Goal: Obtain resource: Download file/media

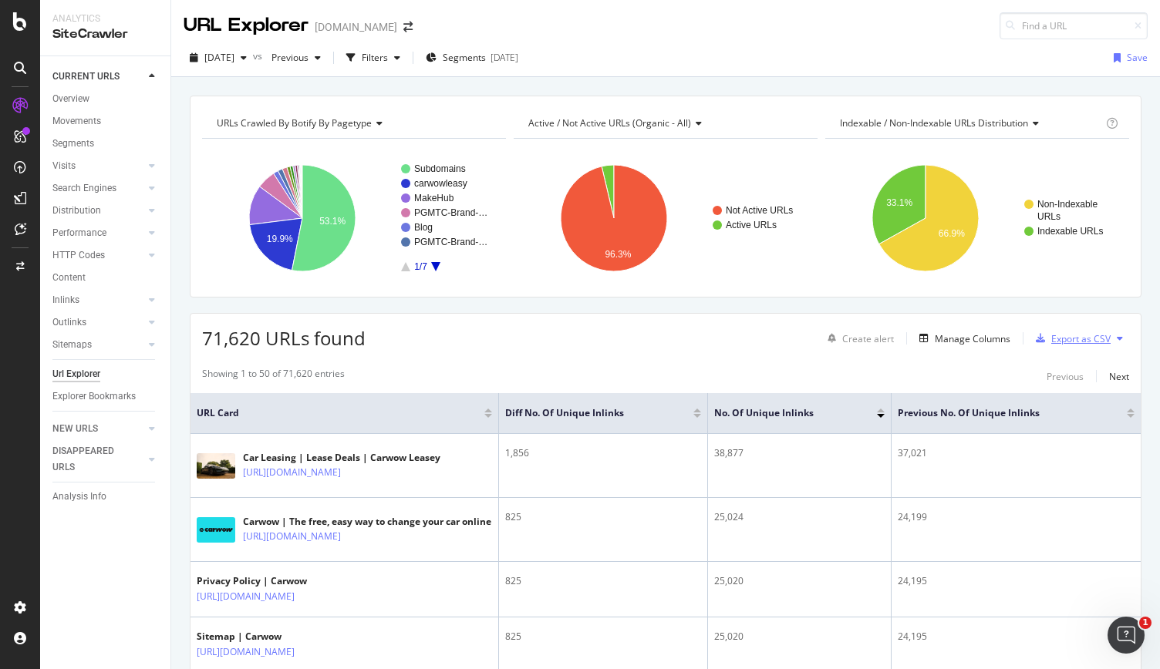
click at [1064, 334] on div "Export as CSV" at bounding box center [1080, 338] width 59 height 13
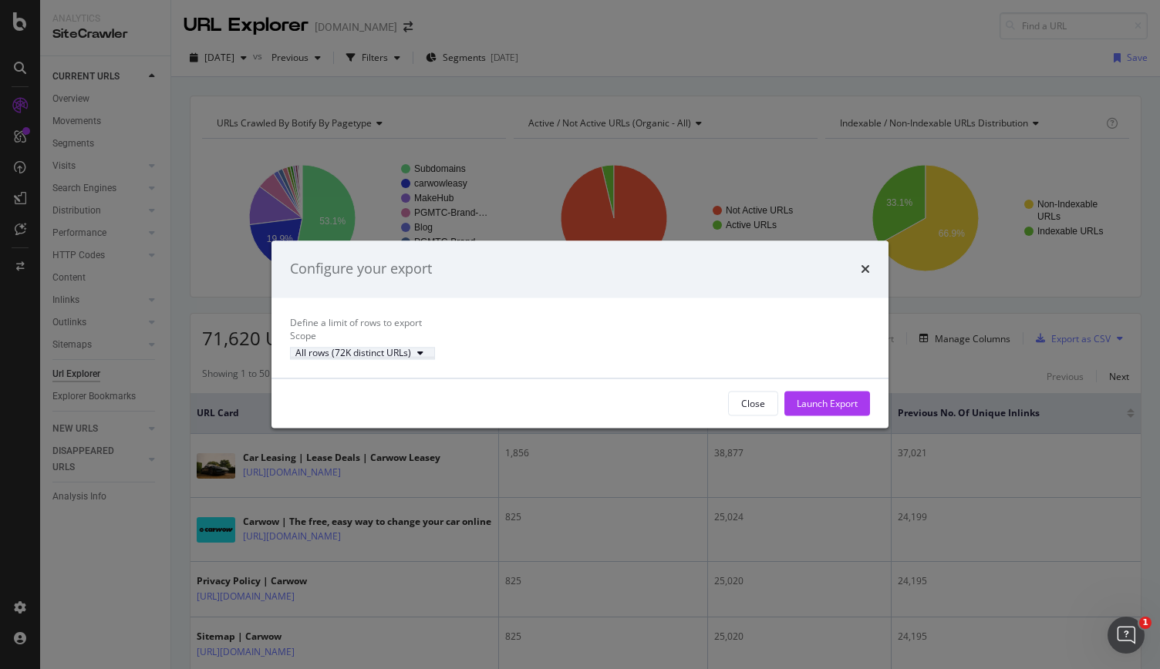
click at [392, 358] on div "All rows (72K distinct URLs)" at bounding box center [353, 352] width 116 height 9
click at [684, 317] on div "Define a limit of rows to export" at bounding box center [580, 322] width 580 height 13
click at [961, 385] on div "Configure your export Define a limit of rows to export Scope All rows (72K dist…" at bounding box center [580, 334] width 1160 height 669
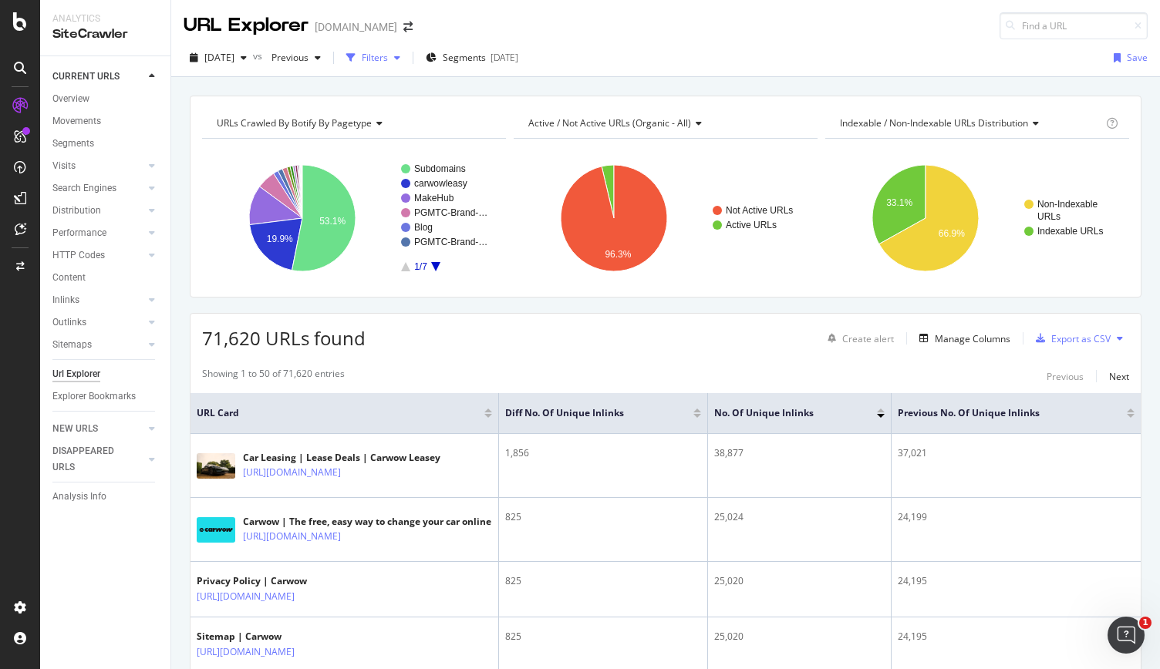
click at [406, 66] on div "Filters" at bounding box center [373, 57] width 66 height 23
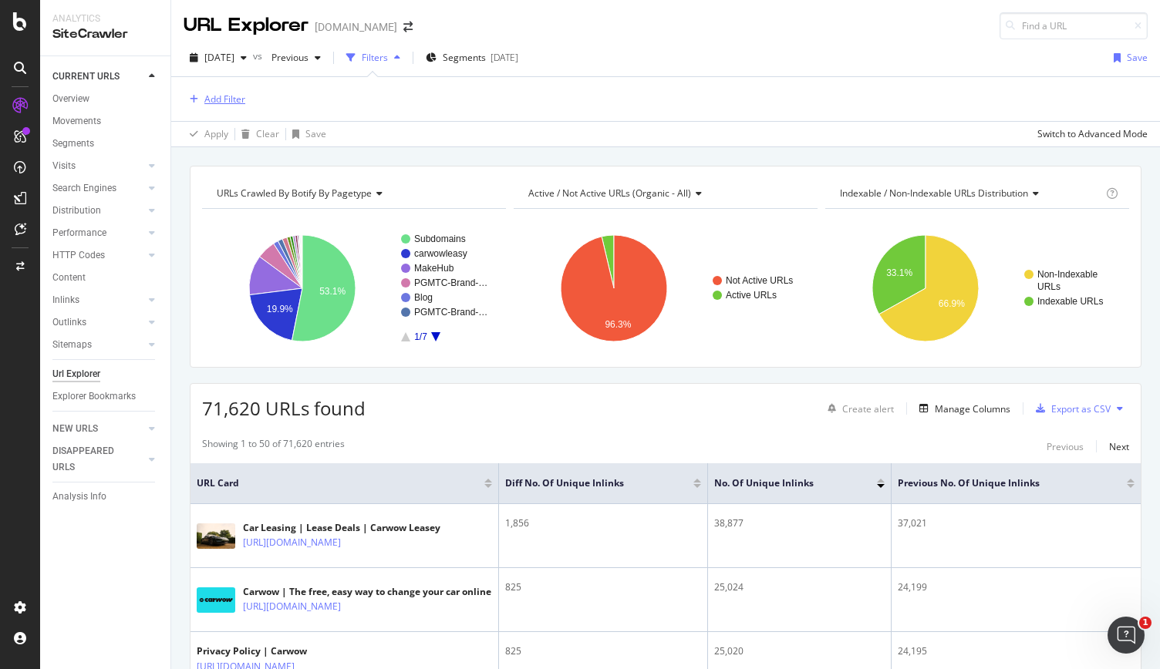
click at [224, 107] on div "Add Filter" at bounding box center [214, 98] width 62 height 19
click at [217, 98] on div "Add Filter" at bounding box center [224, 99] width 41 height 13
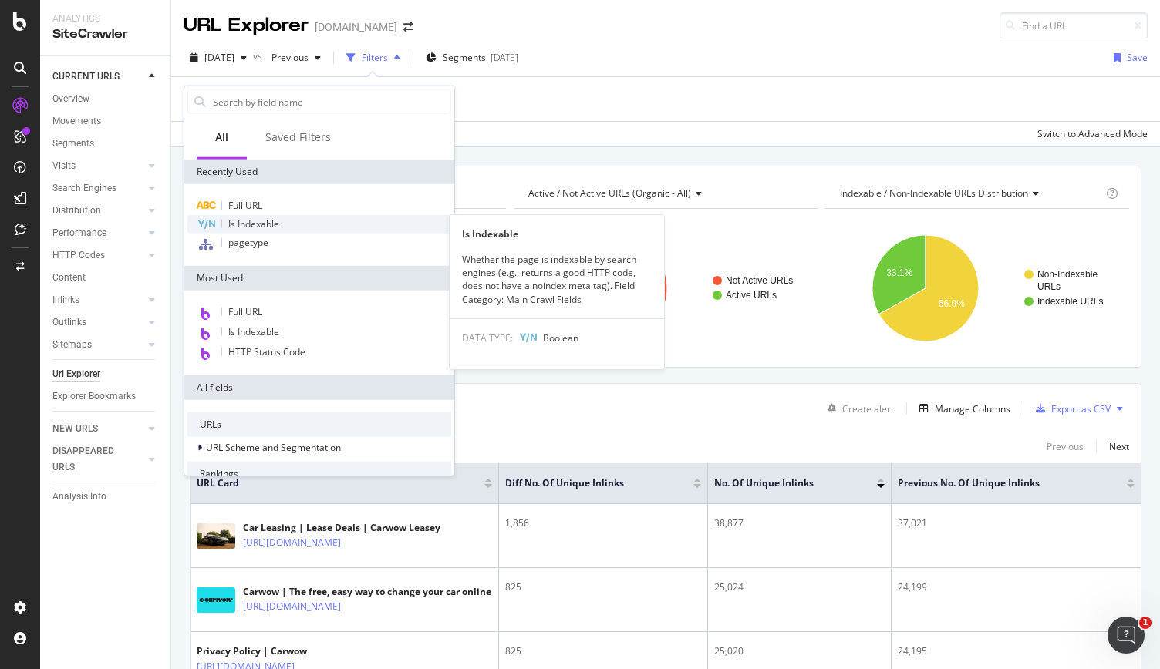
click at [278, 224] on span "Is Indexable" at bounding box center [253, 223] width 51 height 13
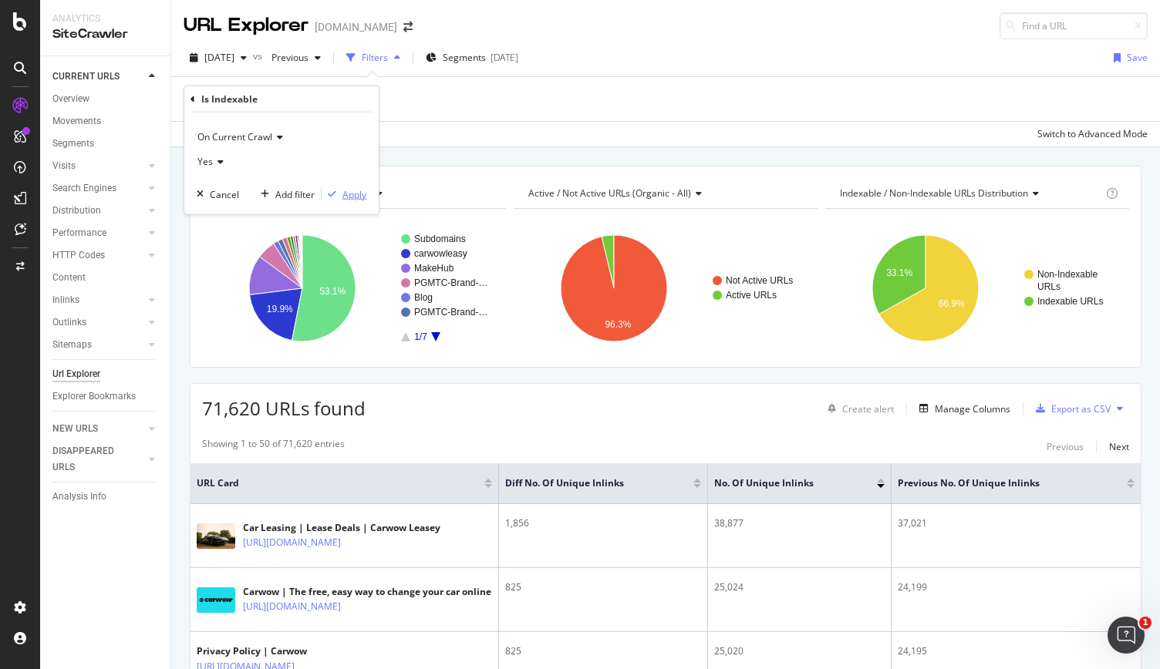
click at [356, 194] on div "Apply" at bounding box center [354, 193] width 24 height 13
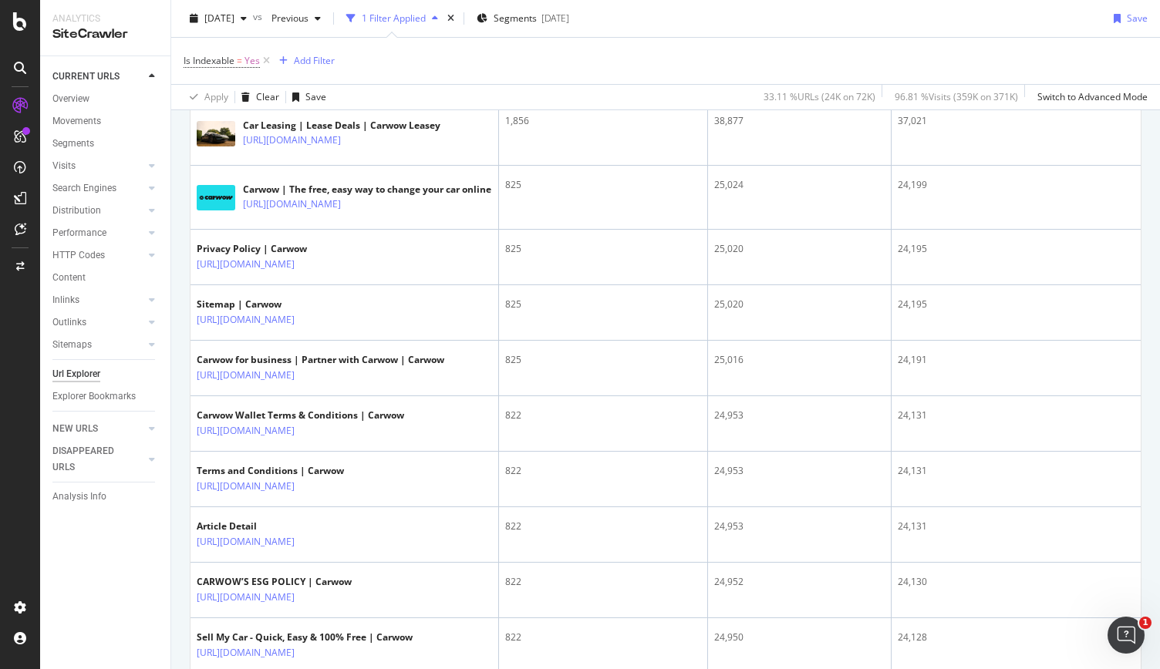
scroll to position [154, 0]
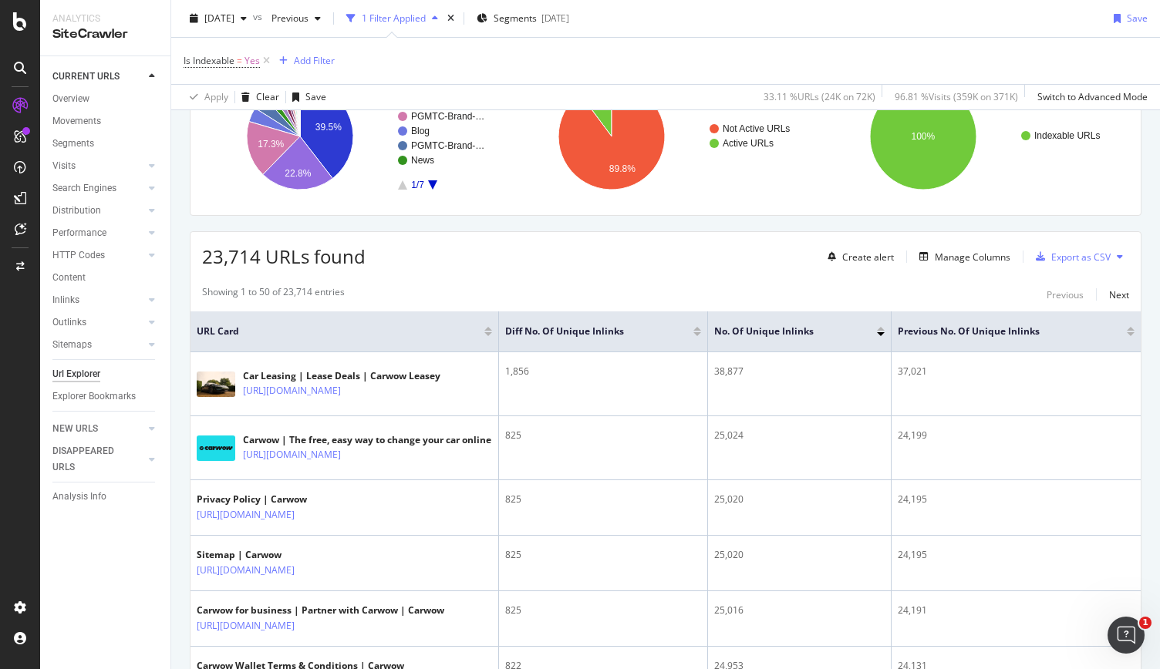
click at [695, 332] on div at bounding box center [697, 334] width 8 height 4
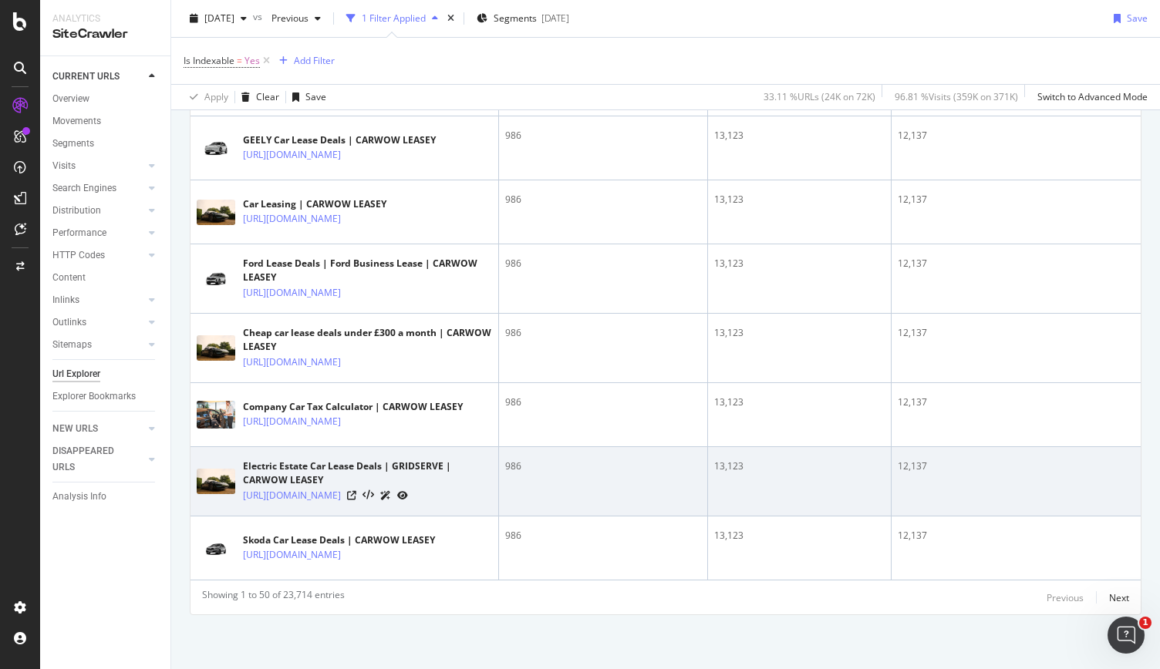
scroll to position [3644, 0]
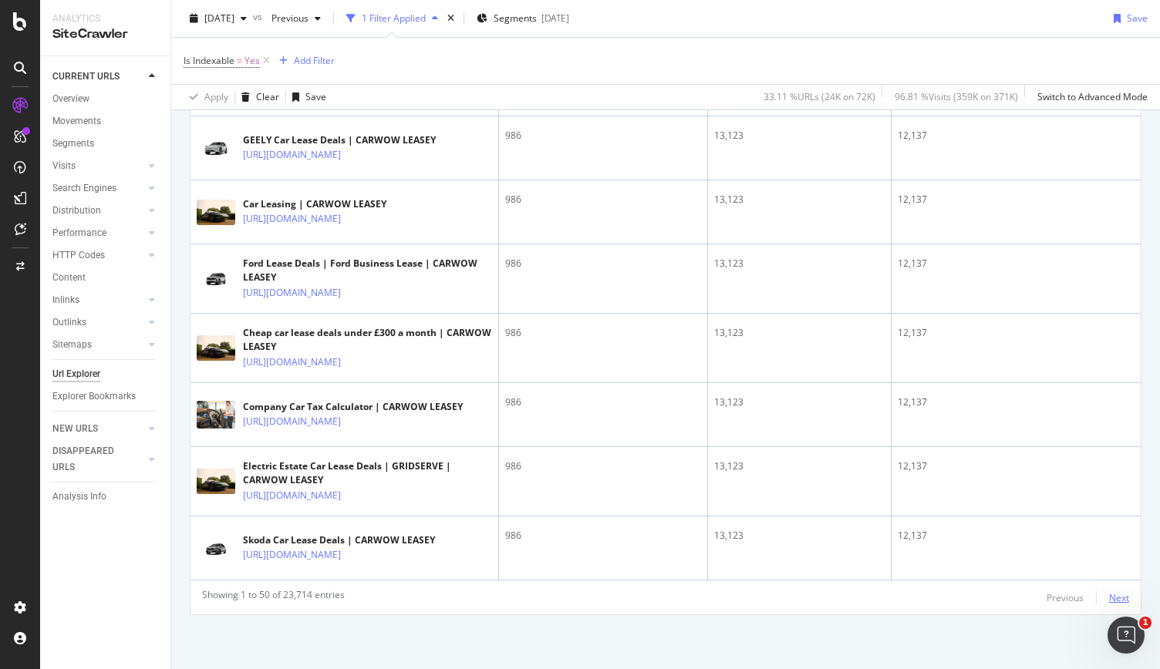
click at [1109, 598] on div "Next" at bounding box center [1119, 597] width 20 height 13
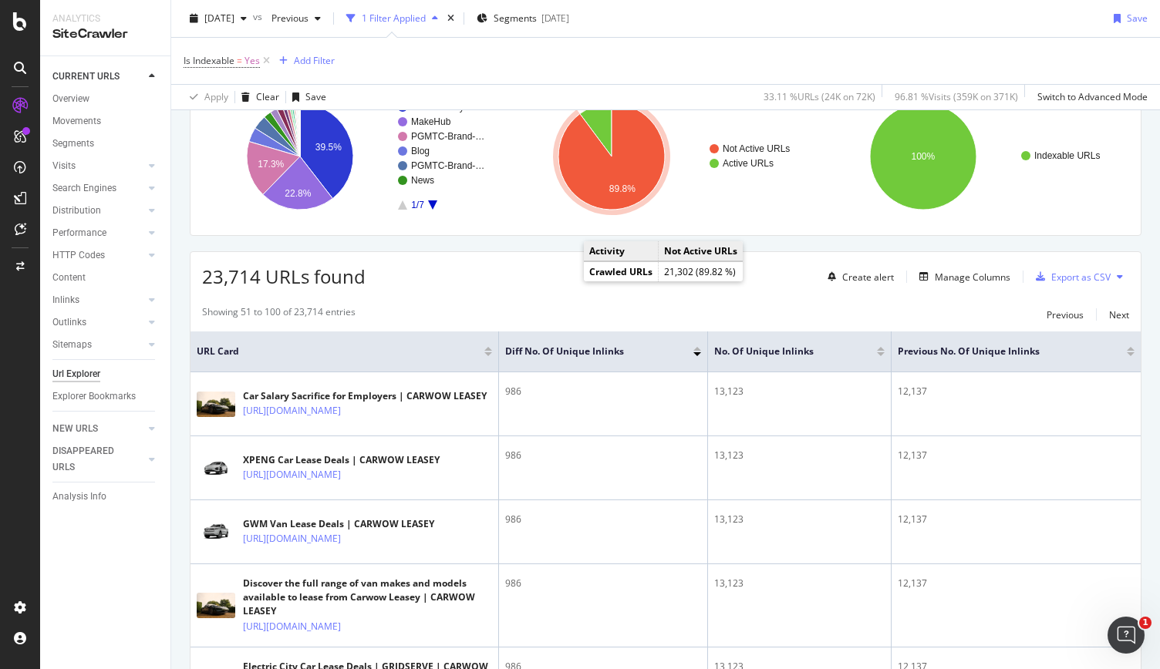
scroll to position [12, 0]
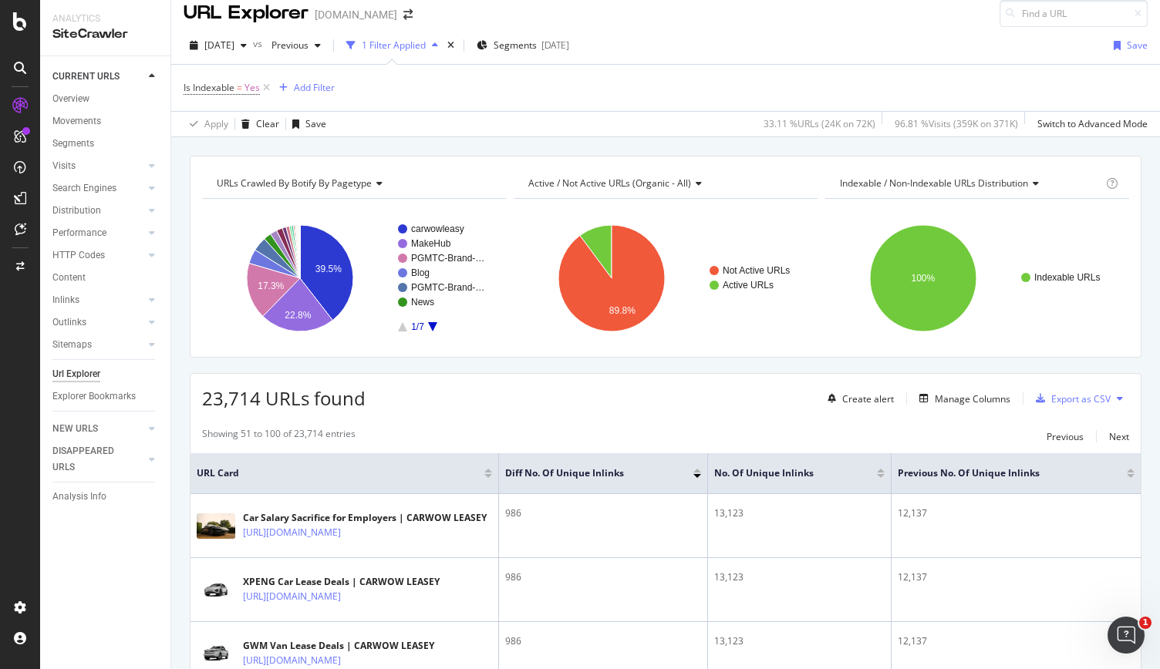
click at [699, 470] on div at bounding box center [697, 471] width 8 height 4
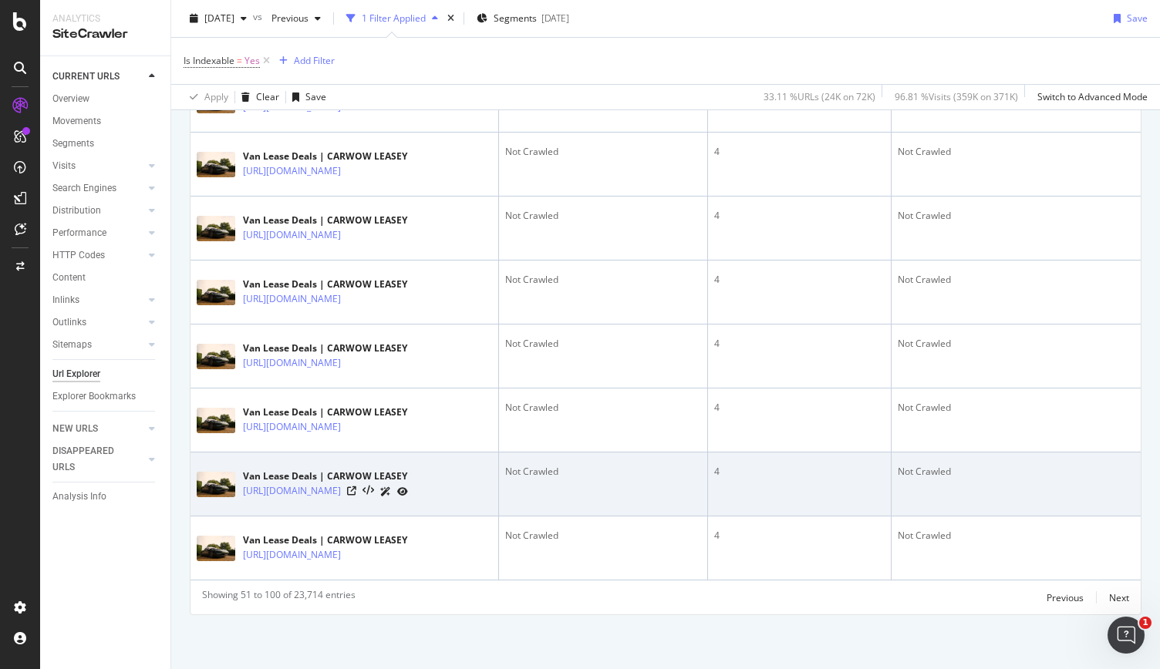
scroll to position [4783, 0]
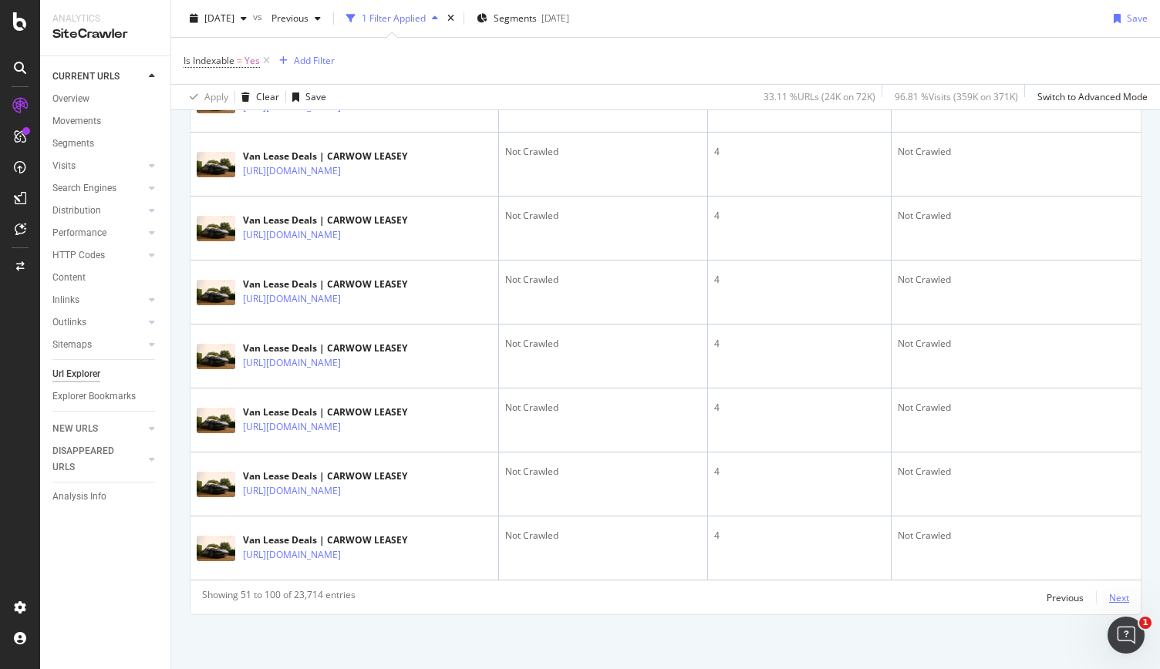
click at [1109, 595] on div "Next" at bounding box center [1119, 597] width 20 height 13
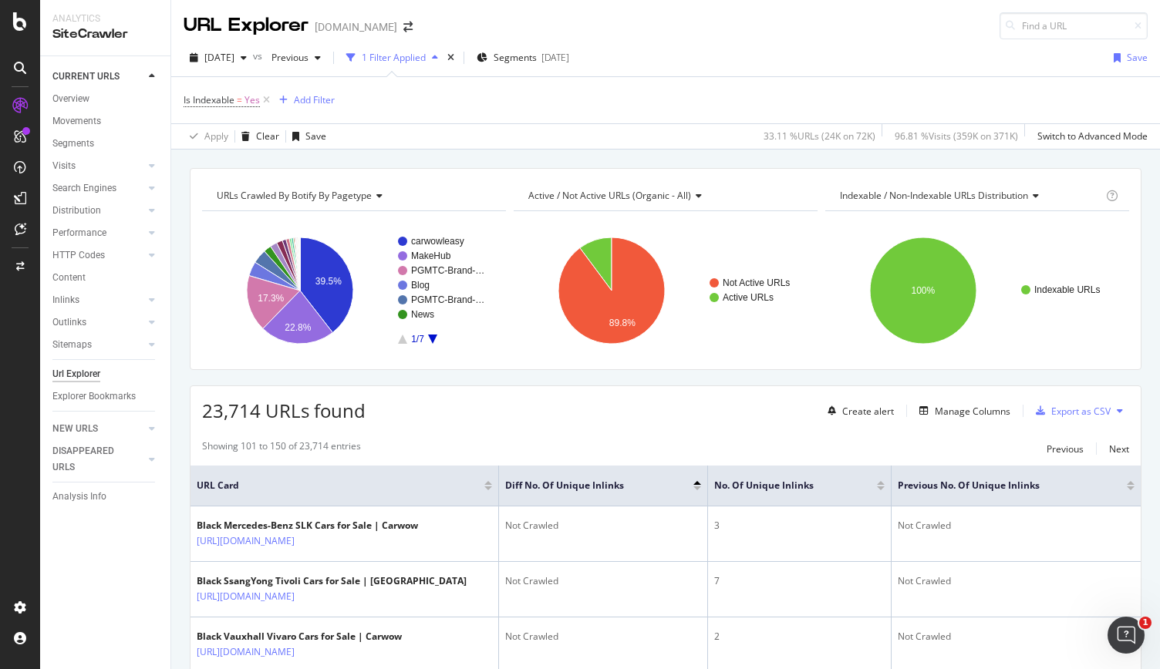
scroll to position [3052, 0]
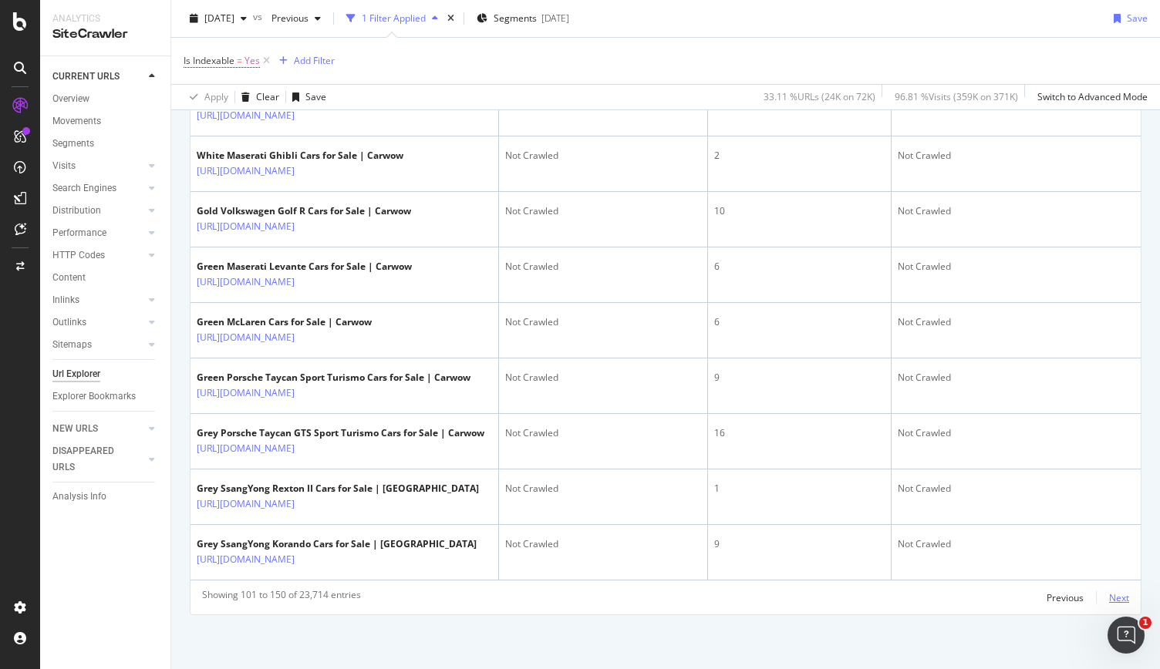
click at [1112, 593] on div "Next" at bounding box center [1119, 597] width 20 height 13
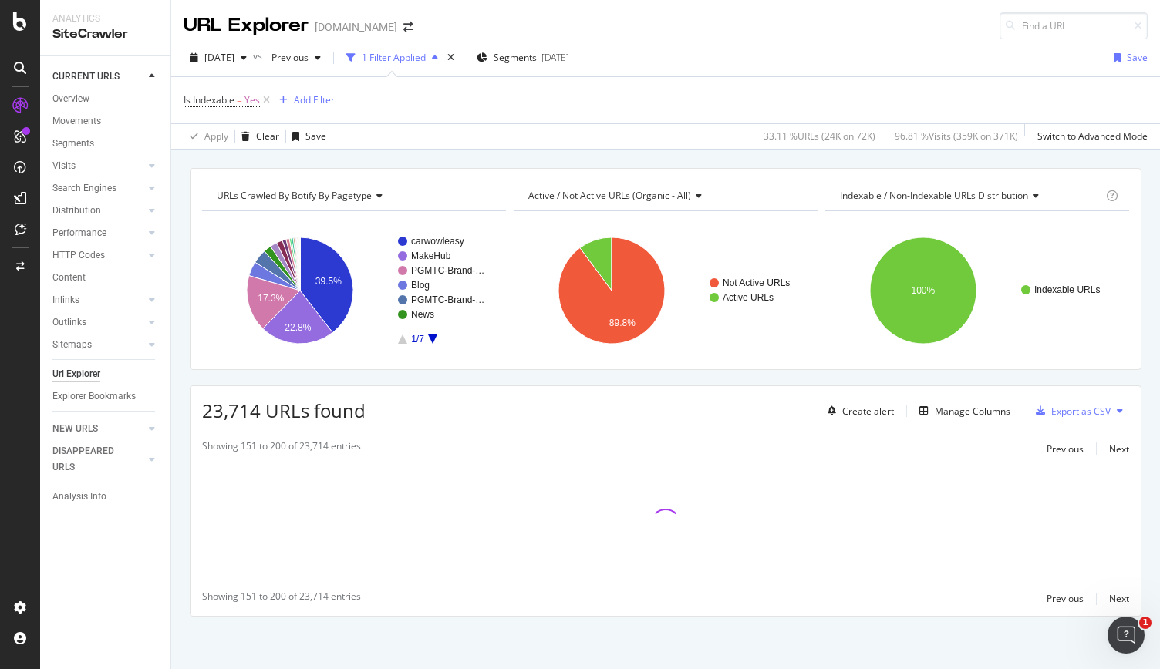
scroll to position [3698, 0]
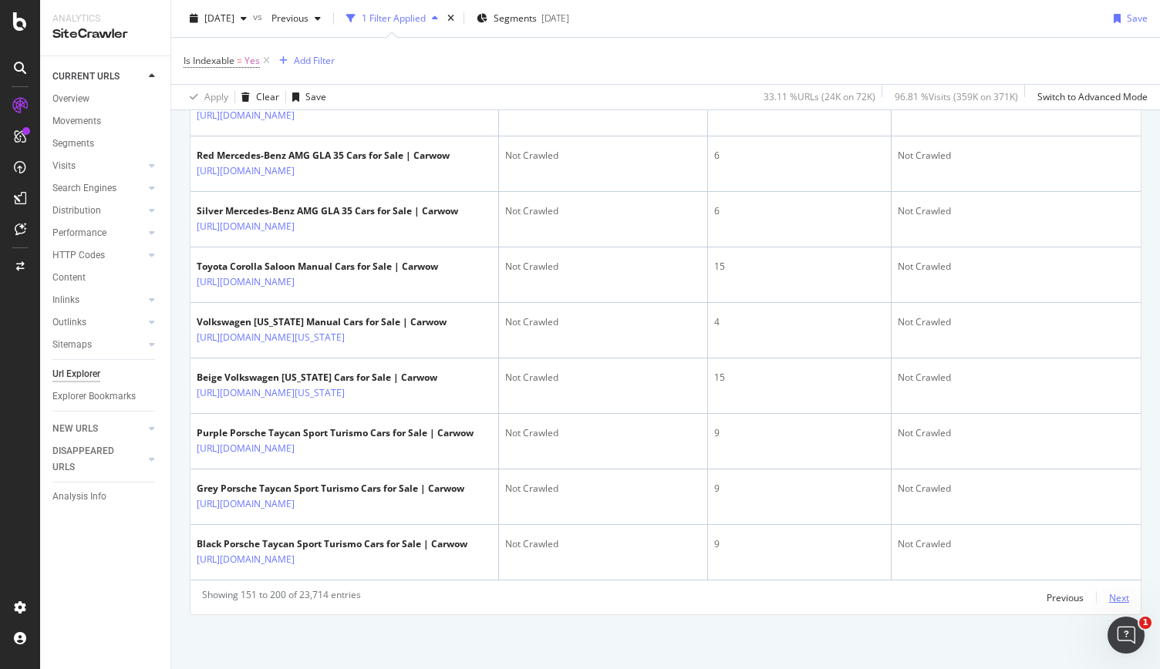
click at [1109, 594] on div "Next" at bounding box center [1119, 597] width 20 height 13
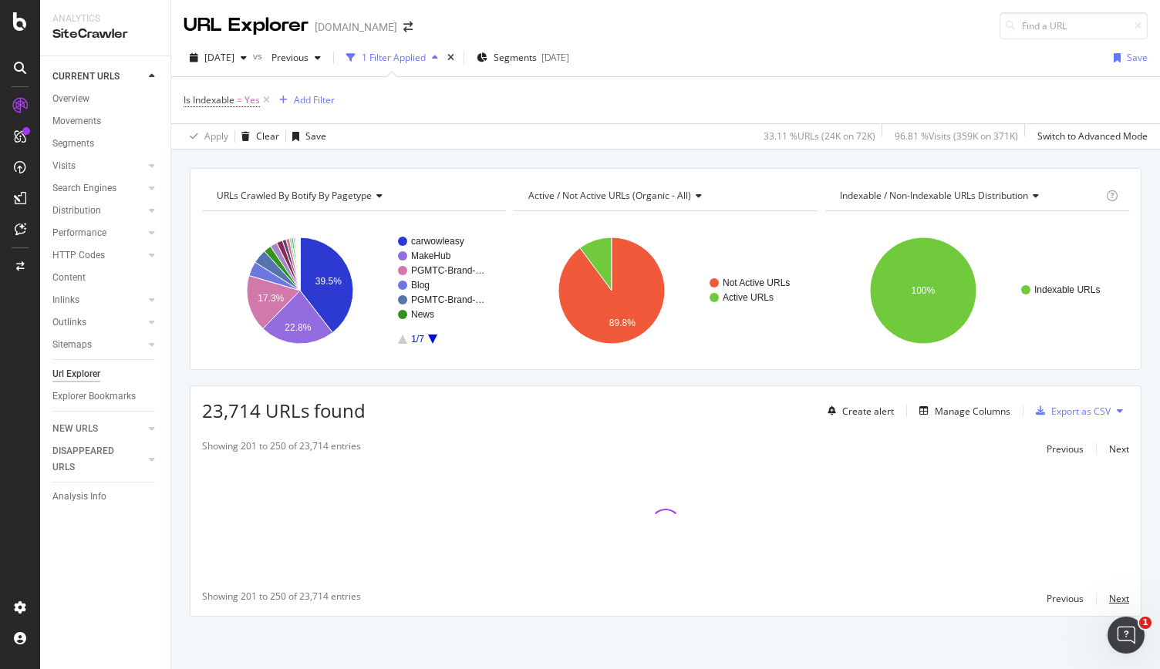
scroll to position [3035, 0]
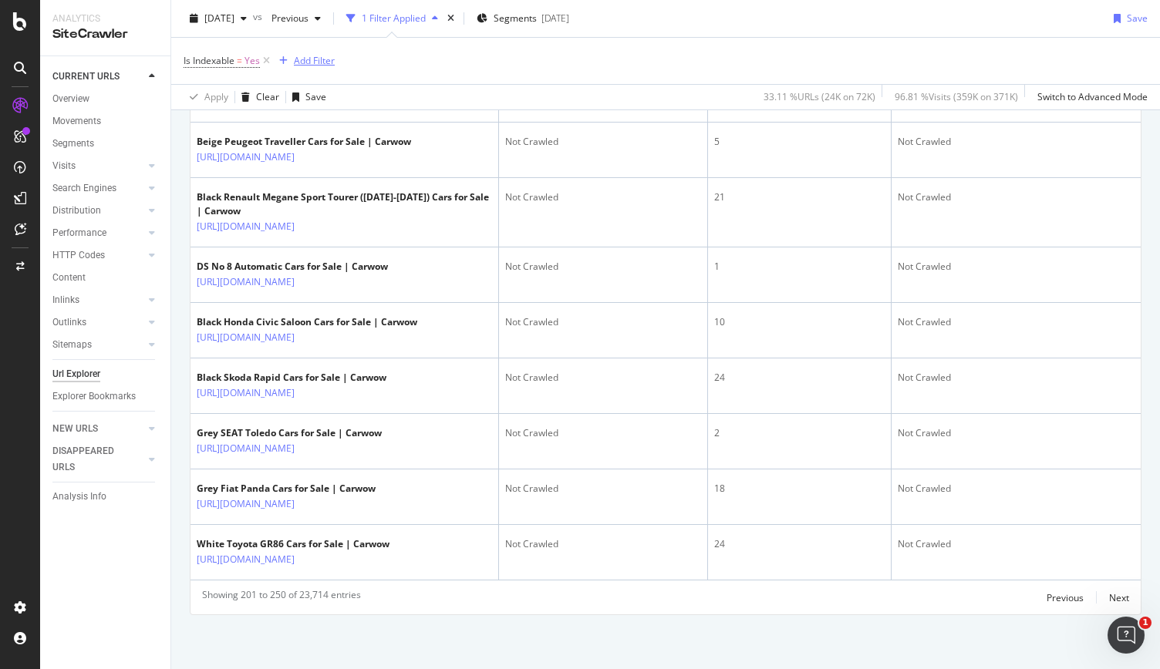
click at [311, 66] on div "Add Filter" at bounding box center [314, 60] width 41 height 13
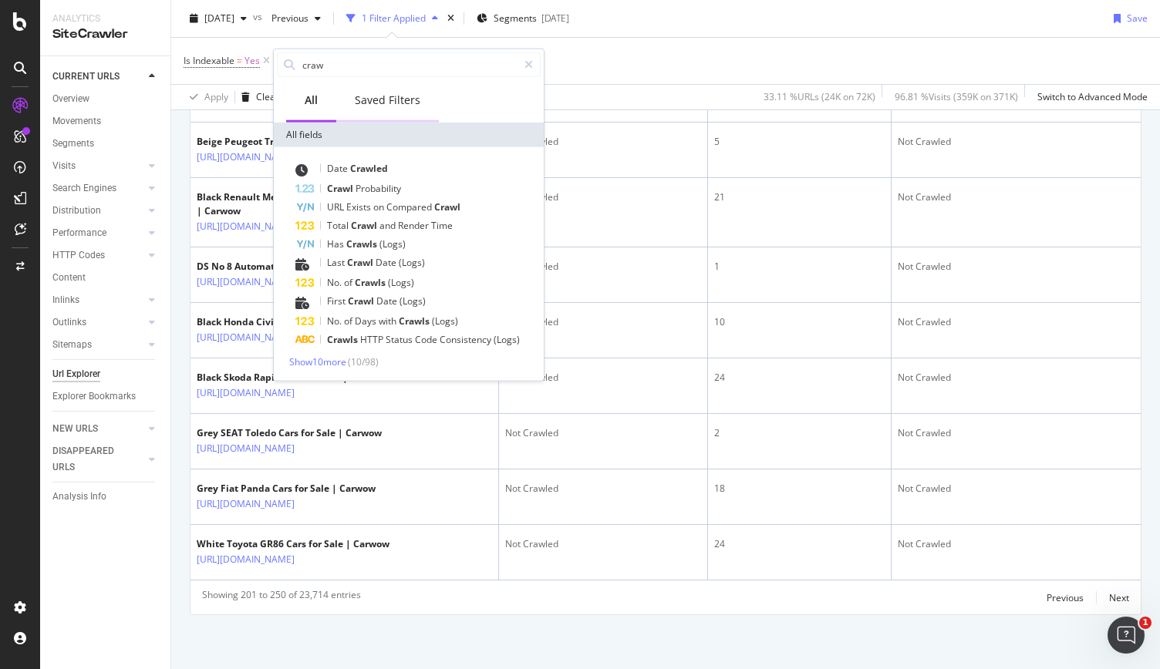
type input "crawl"
click at [631, 71] on div "Is Indexable = Yes Add Filter" at bounding box center [665, 61] width 964 height 46
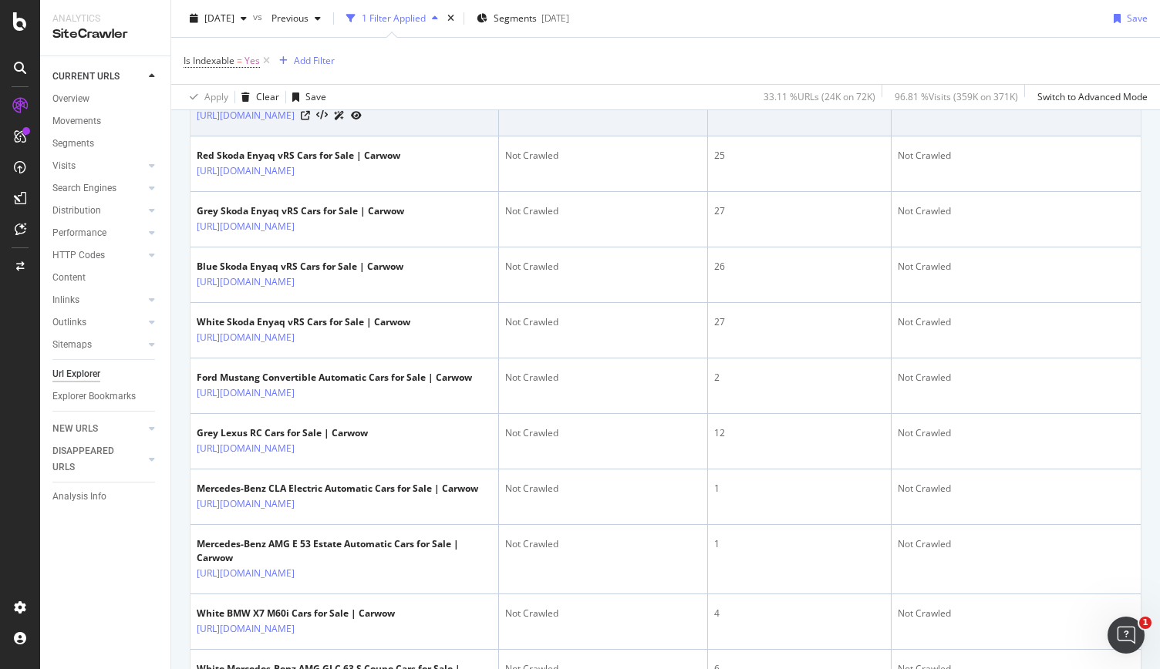
scroll to position [336, 0]
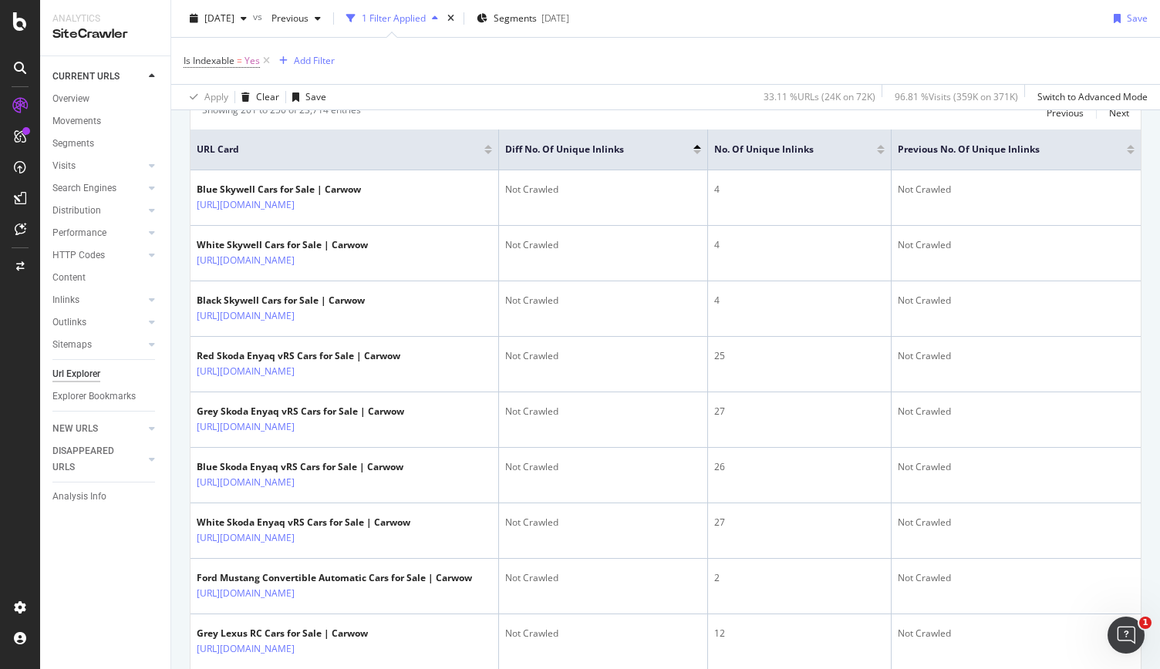
click at [696, 147] on div at bounding box center [697, 149] width 8 height 9
